Goal: Information Seeking & Learning: Learn about a topic

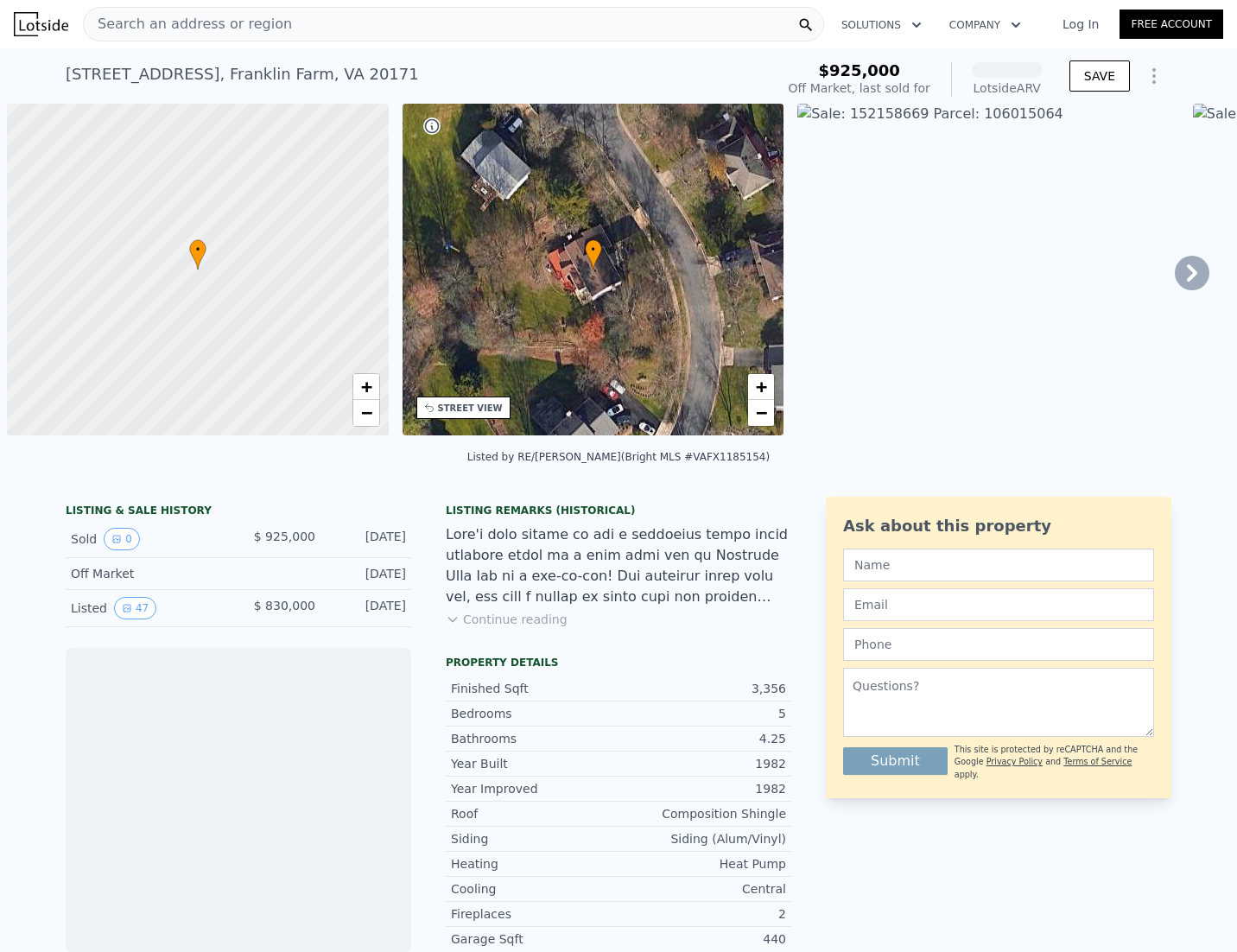
click at [936, 329] on img at bounding box center [988, 269] width 381 height 331
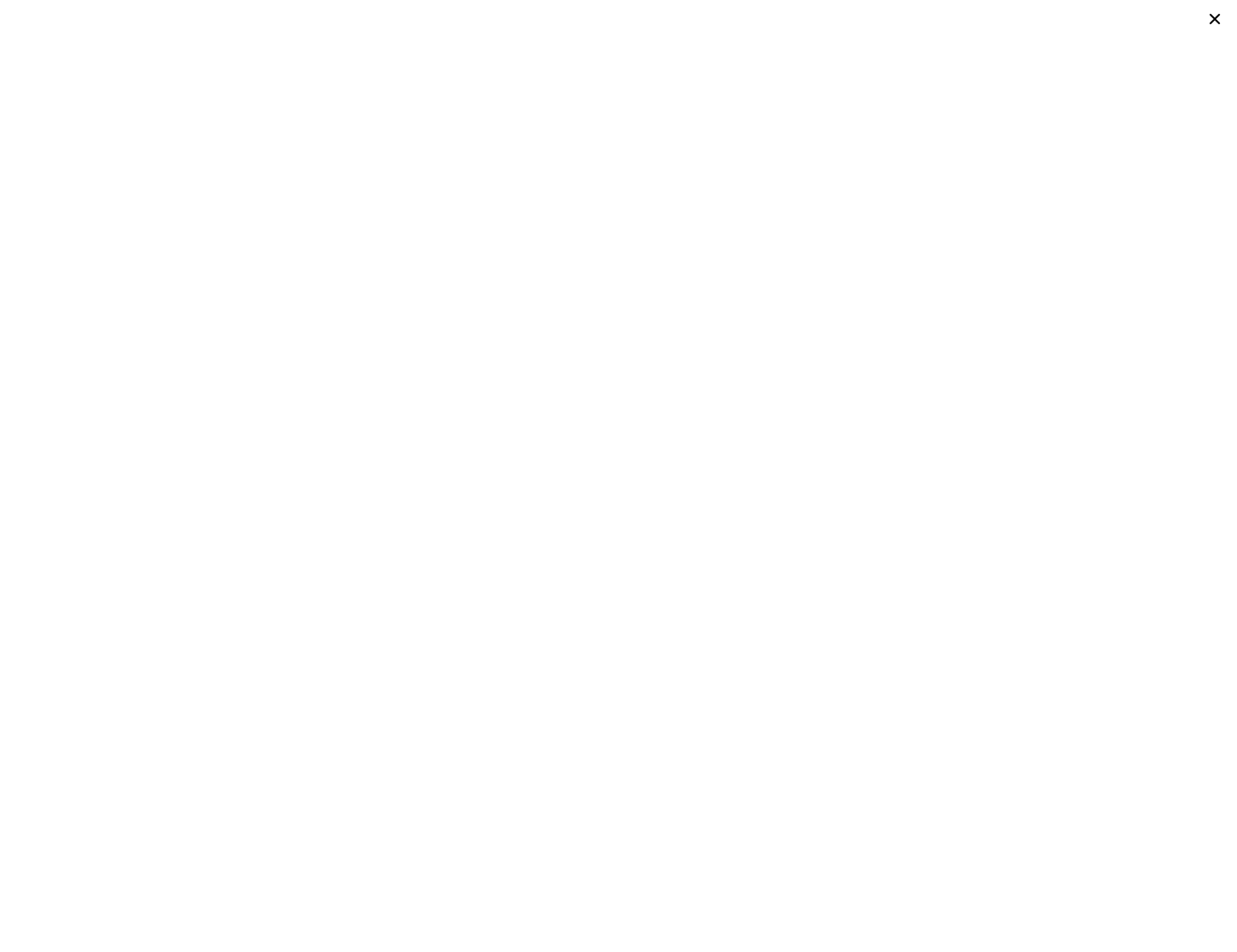
click at [1216, 15] on icon at bounding box center [1214, 19] width 25 height 25
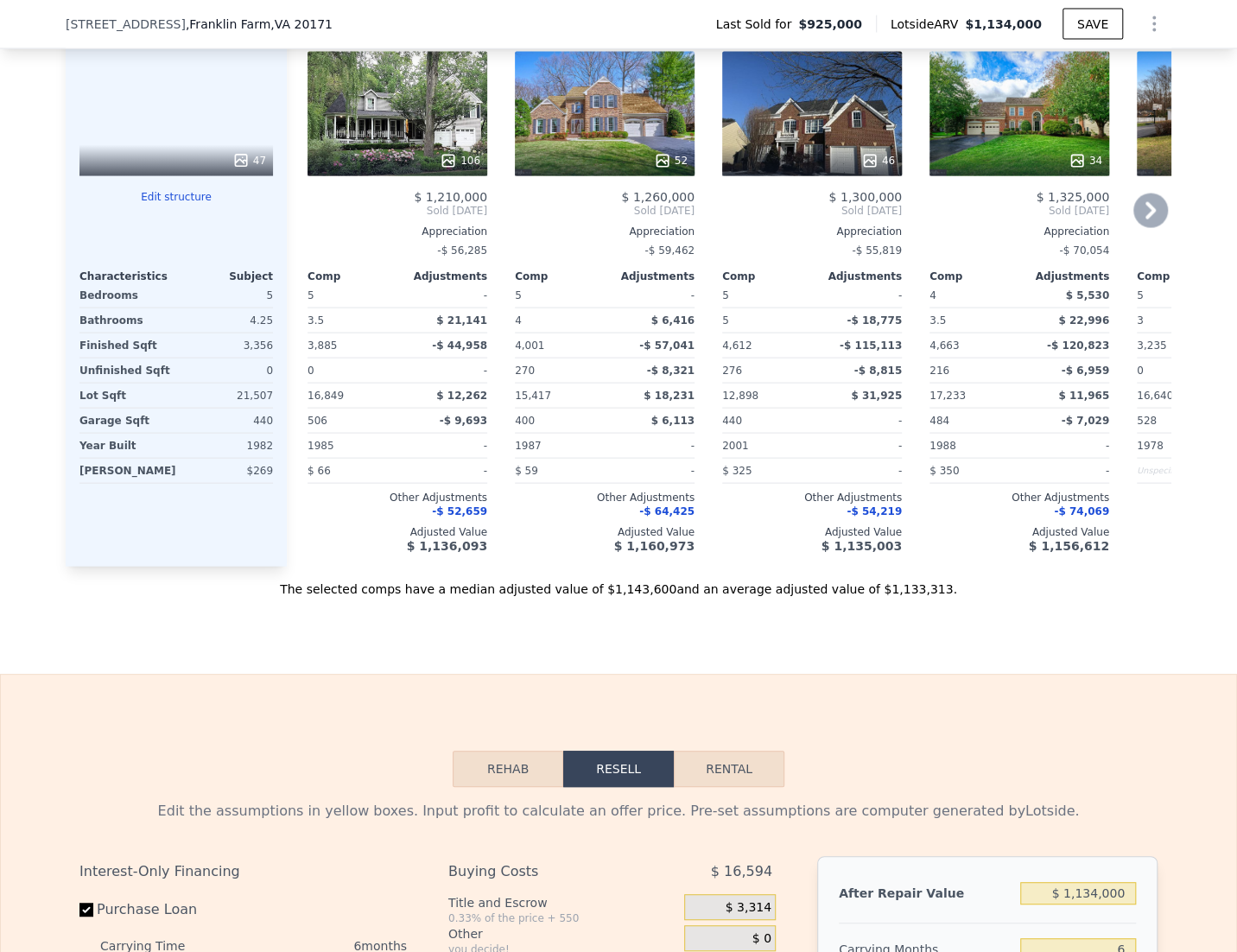
scroll to position [2014, 0]
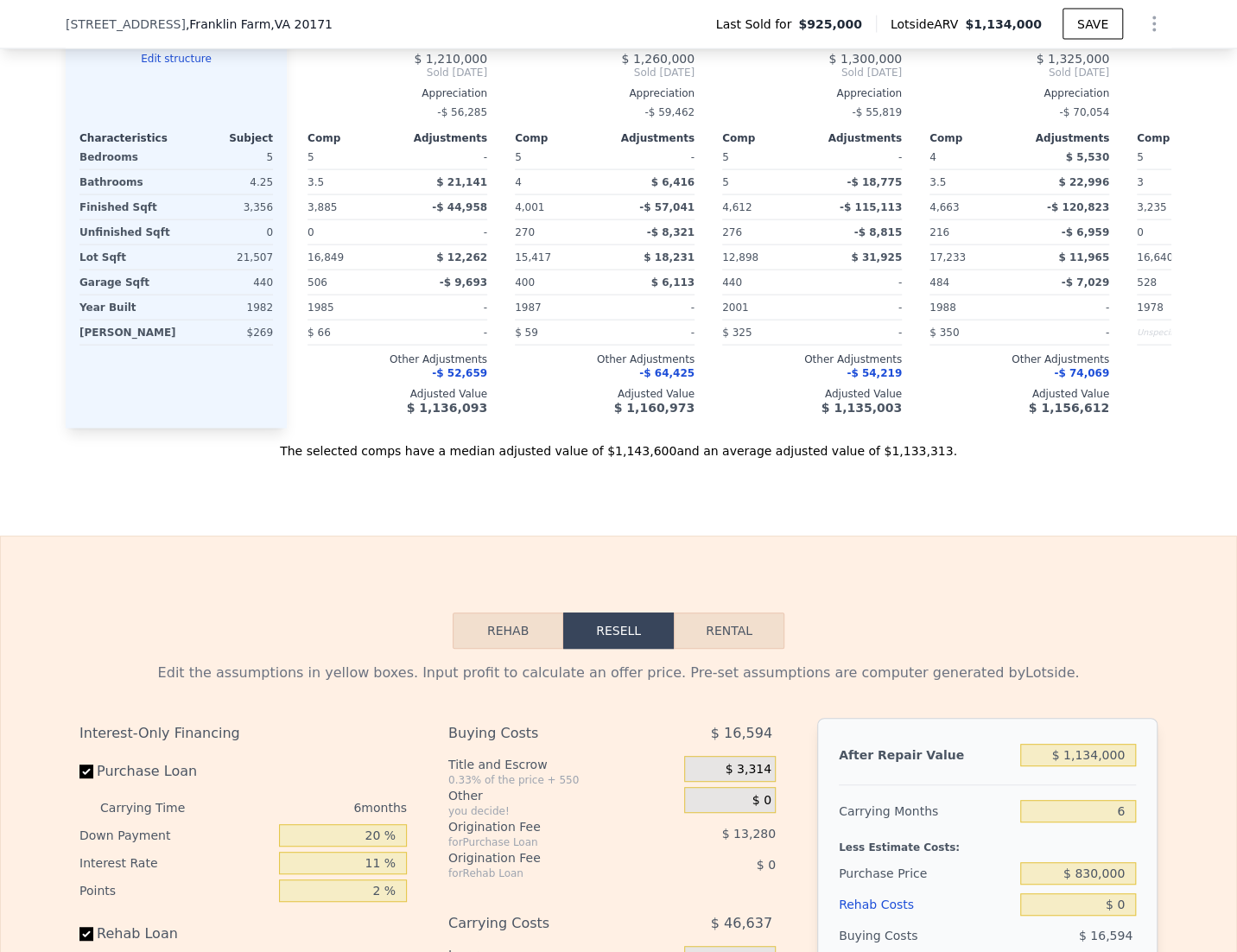
click at [724, 618] on button "Rental" at bounding box center [728, 631] width 110 height 36
select select "30"
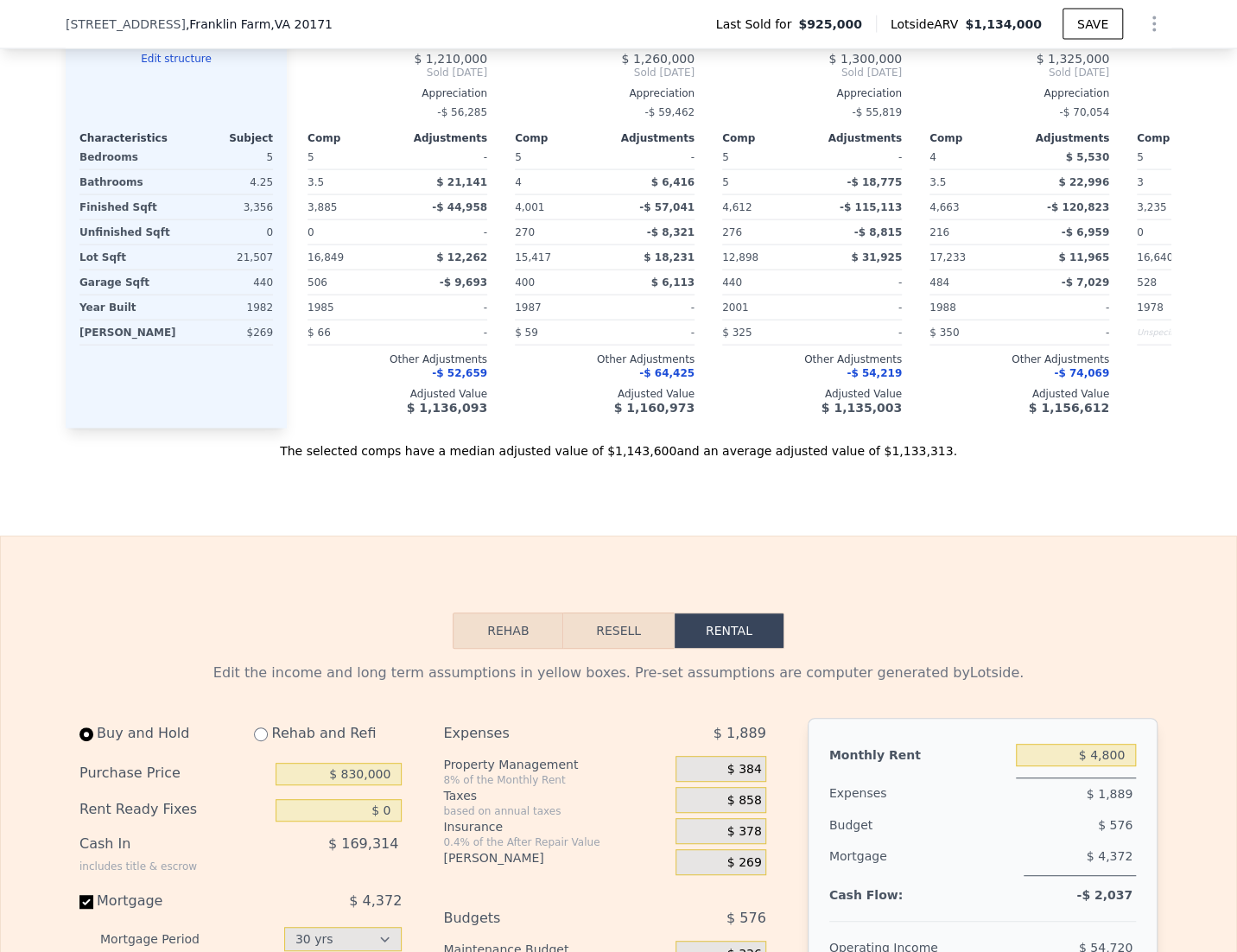
click at [509, 615] on button "Rehab" at bounding box center [507, 631] width 110 height 36
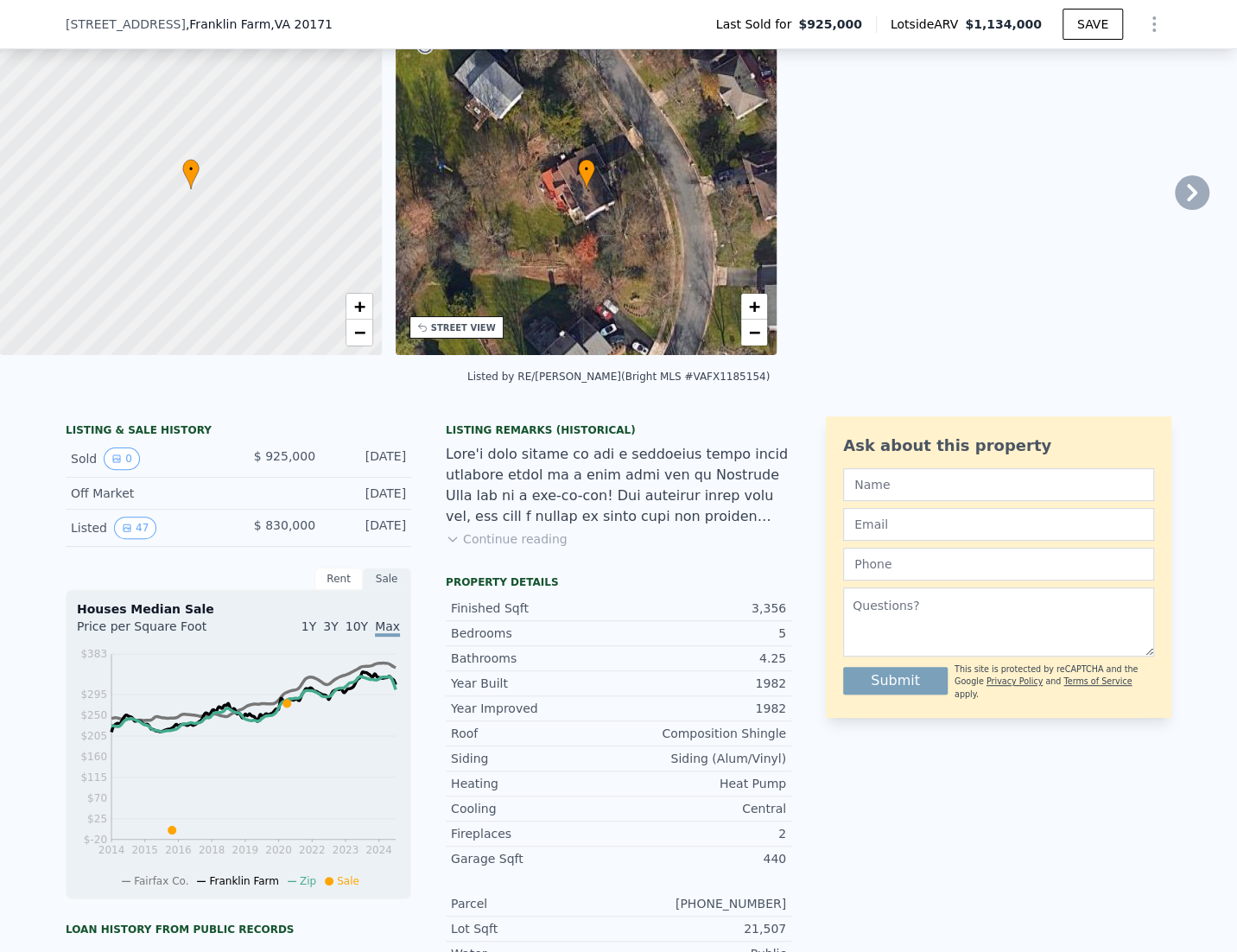
scroll to position [80, 0]
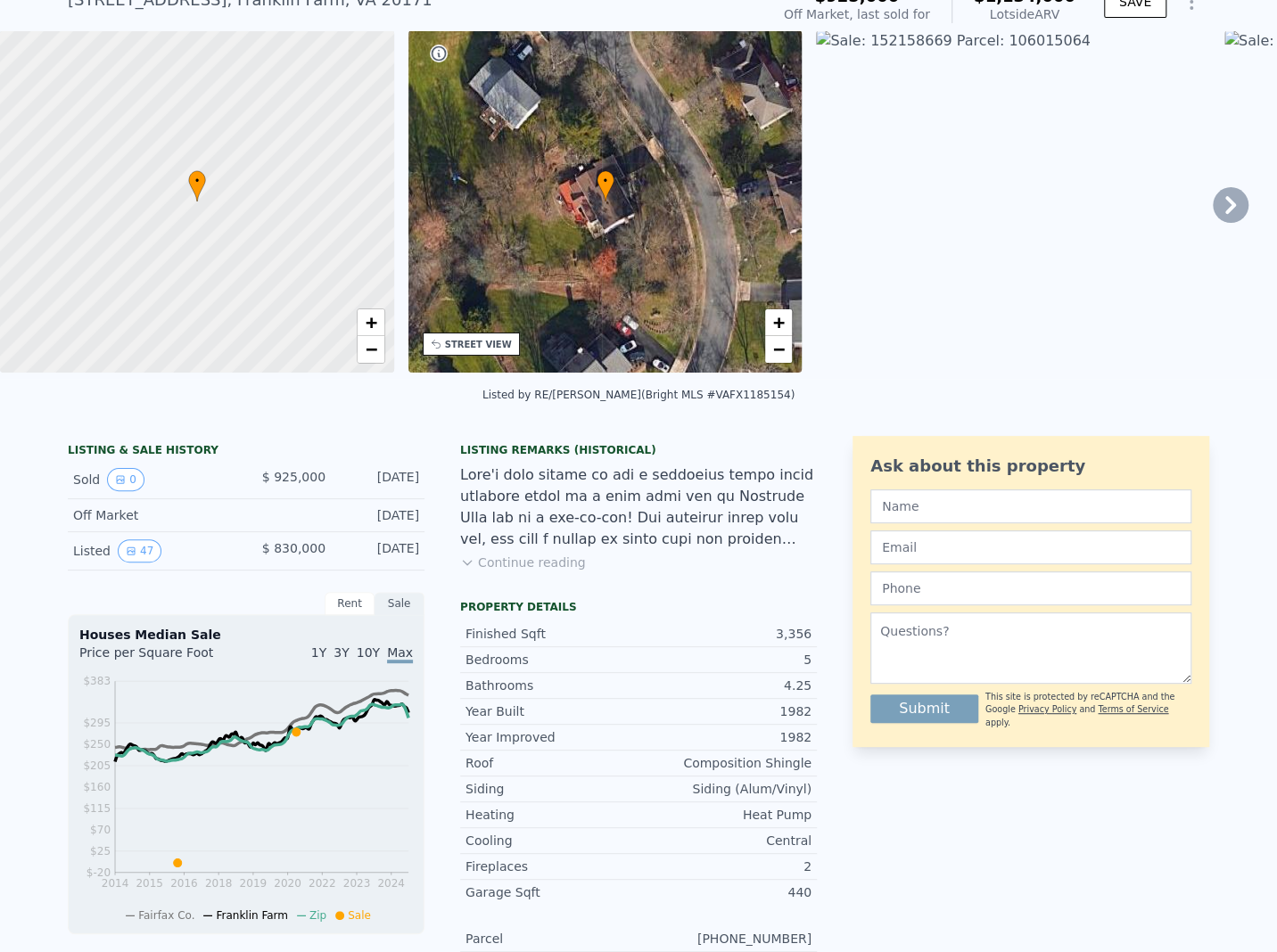
click at [96, 482] on div "Sold 0" at bounding box center [152, 479] width 159 height 23
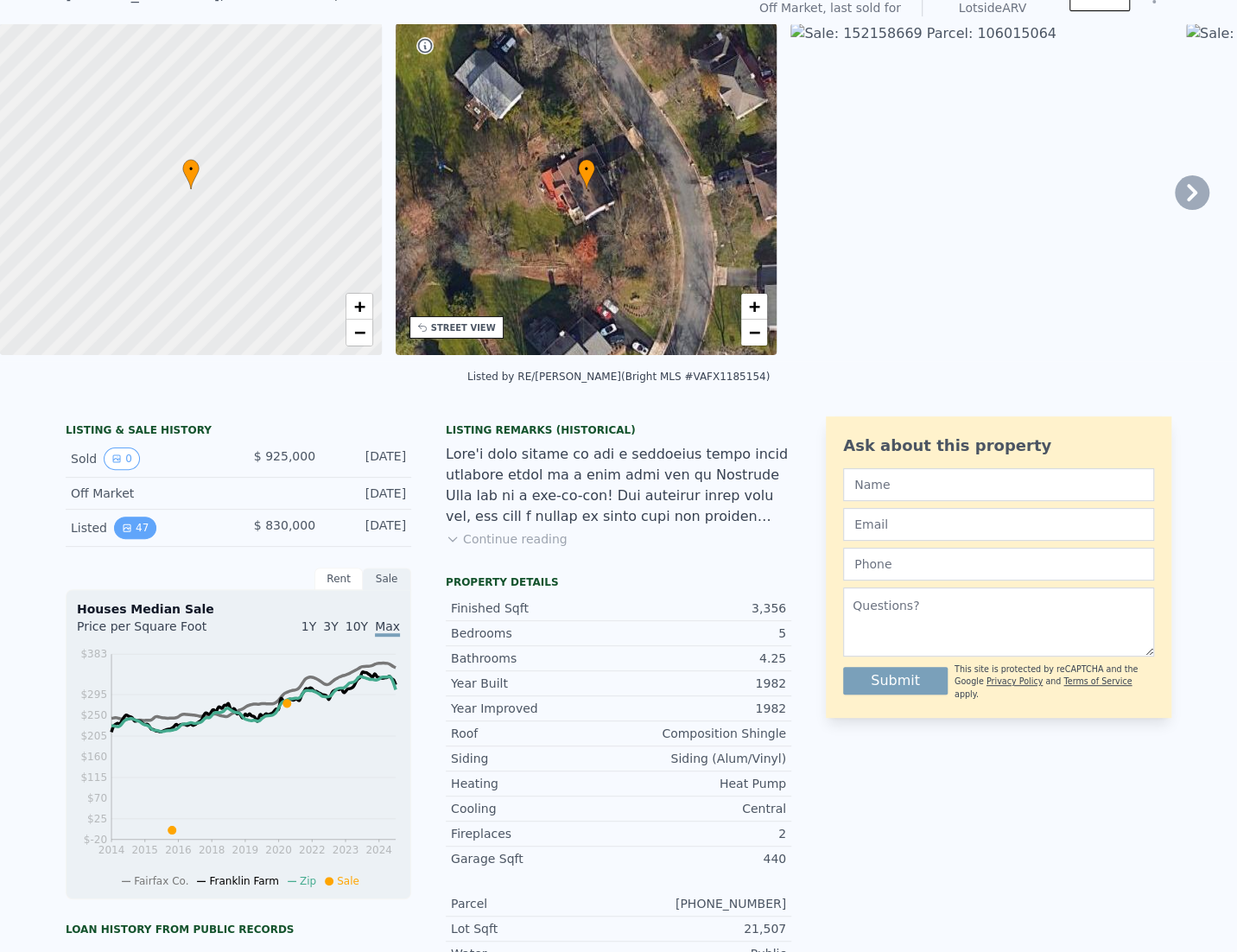
click at [130, 528] on icon "View historical data" at bounding box center [127, 527] width 10 height 10
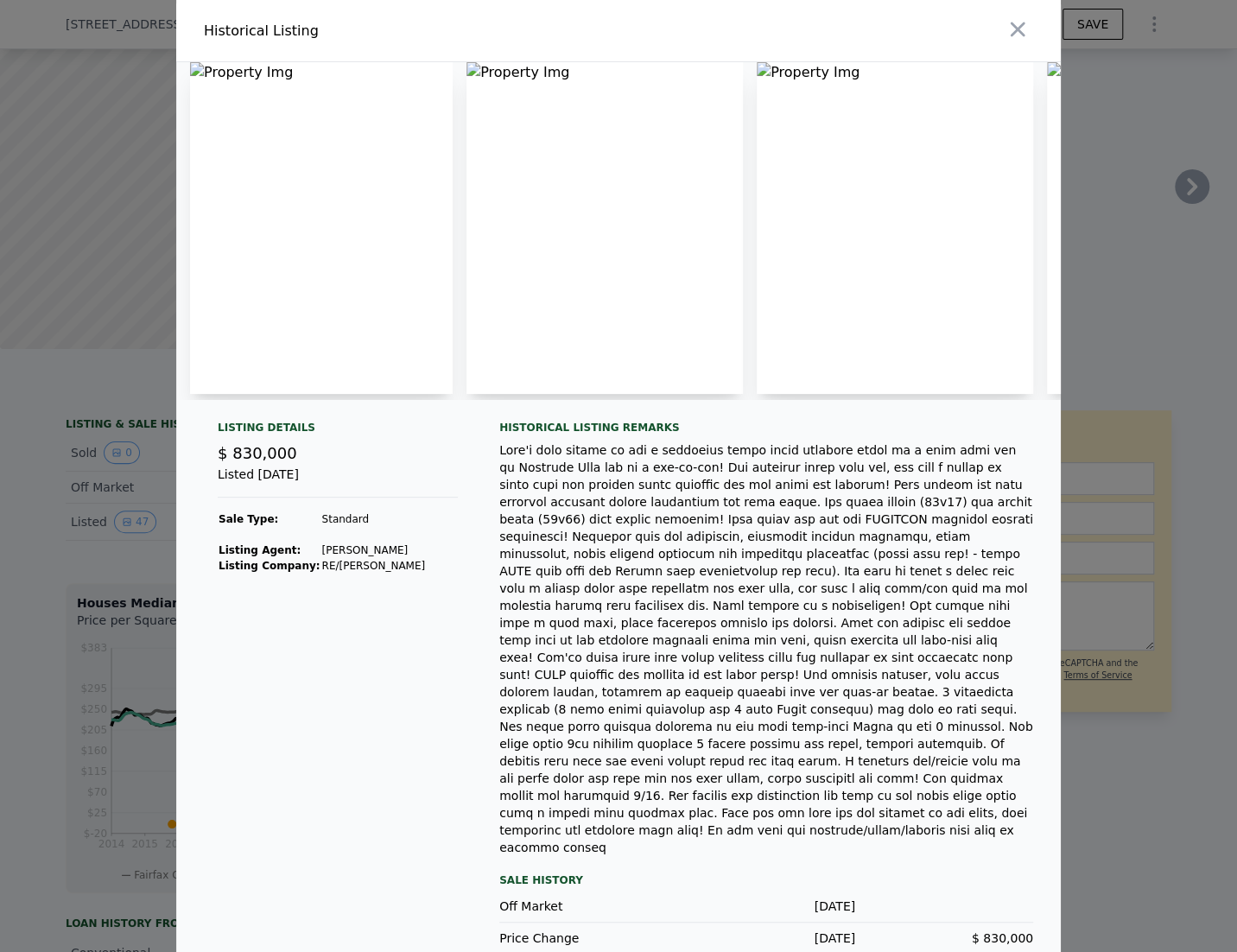
scroll to position [75, 0]
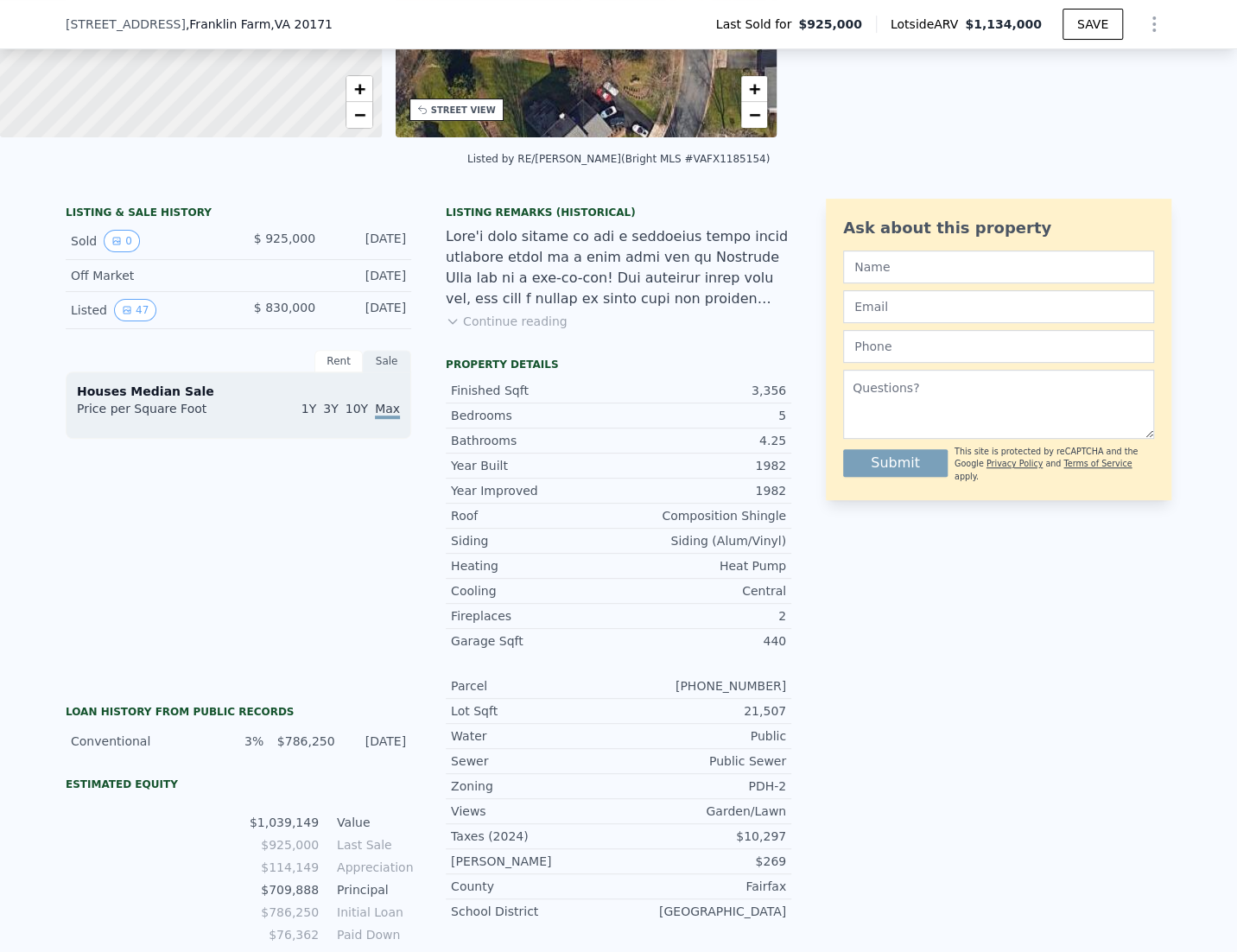
scroll to position [317, 0]
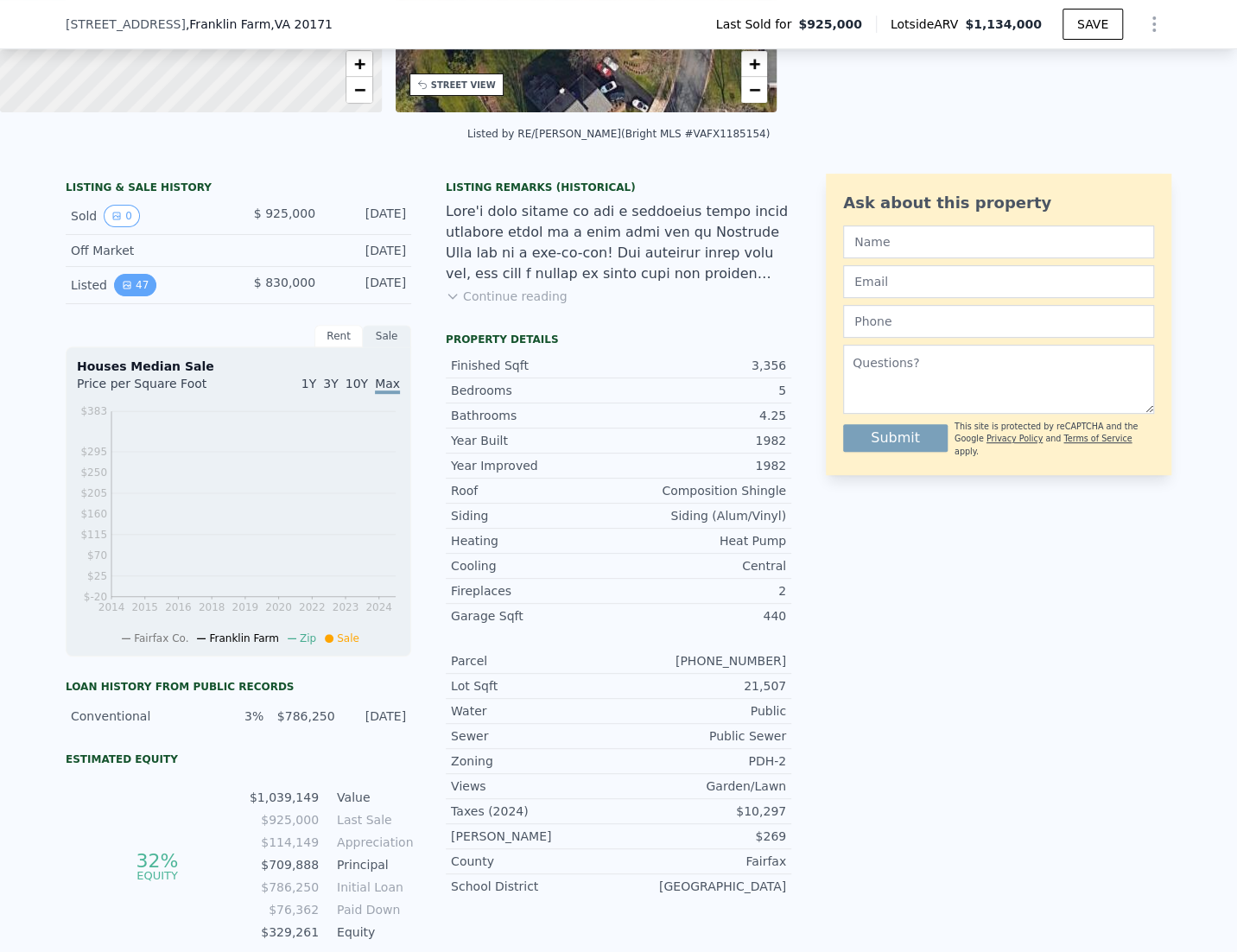
click at [132, 287] on button "47" at bounding box center [135, 285] width 42 height 23
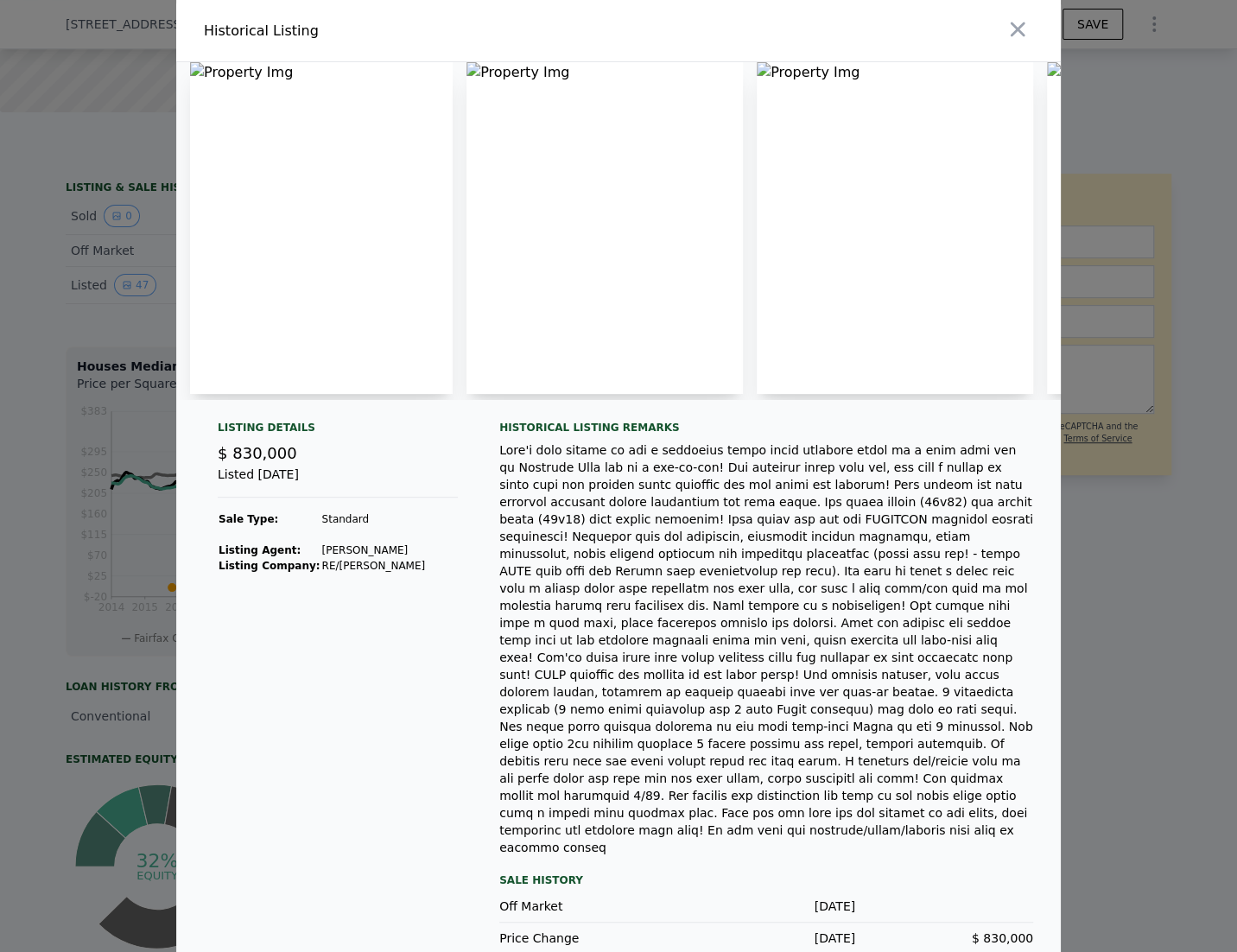
click at [370, 260] on img at bounding box center [321, 228] width 262 height 331
click at [568, 430] on div "Historical Listing remarks" at bounding box center [766, 427] width 533 height 14
drag, startPoint x: 487, startPoint y: 533, endPoint x: 821, endPoint y: 760, distance: 403.8
click at [807, 757] on div "Listing Details $ 830,000 Listed Mar 12, 2021 Sale Type: Standard Listing Agent…" at bounding box center [619, 701] width 885 height 562
click at [811, 744] on div at bounding box center [766, 648] width 533 height 414
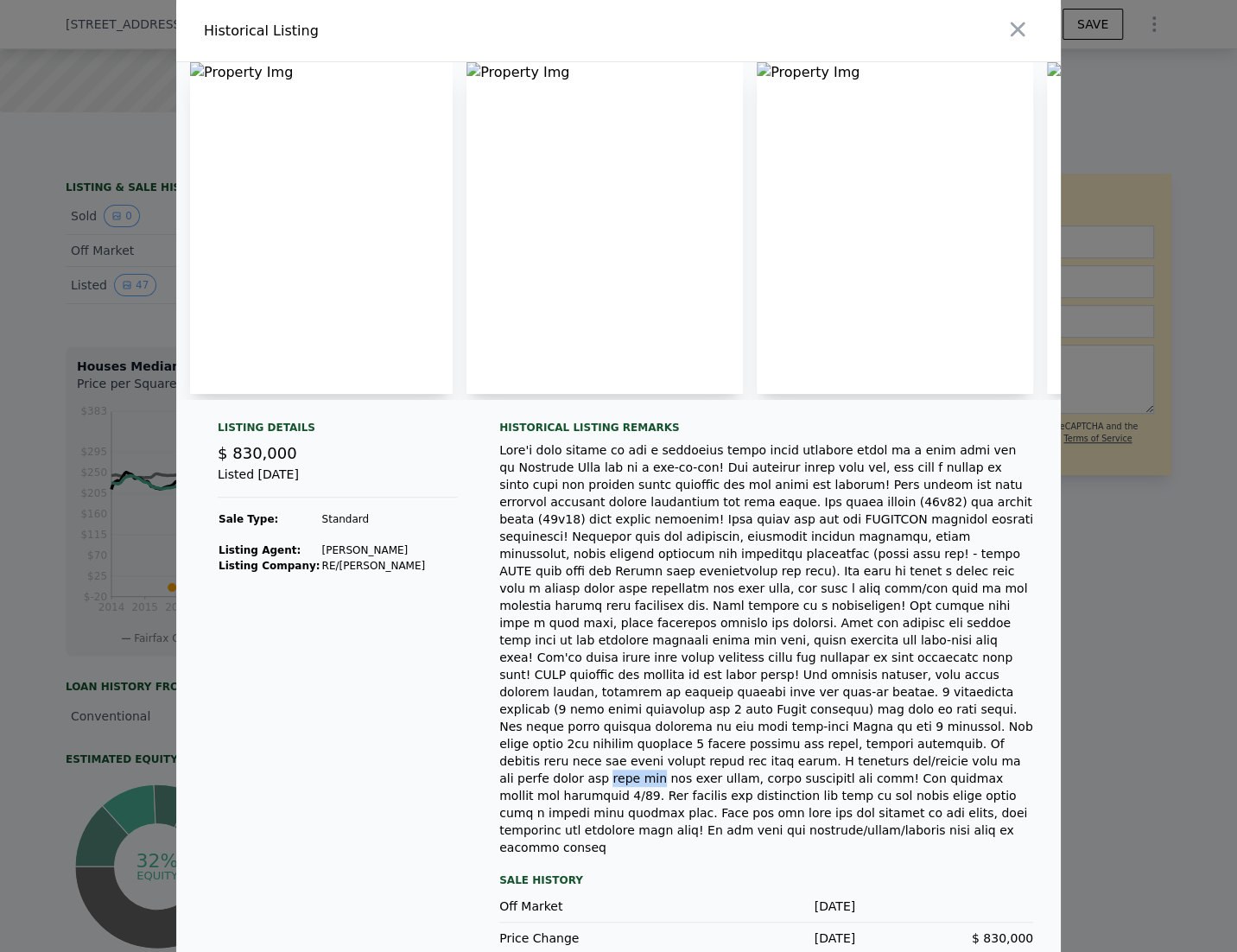
click at [807, 742] on div at bounding box center [766, 648] width 533 height 414
click at [806, 741] on div at bounding box center [766, 648] width 533 height 414
click at [643, 390] on img at bounding box center [604, 228] width 277 height 331
